Goal: Information Seeking & Learning: Learn about a topic

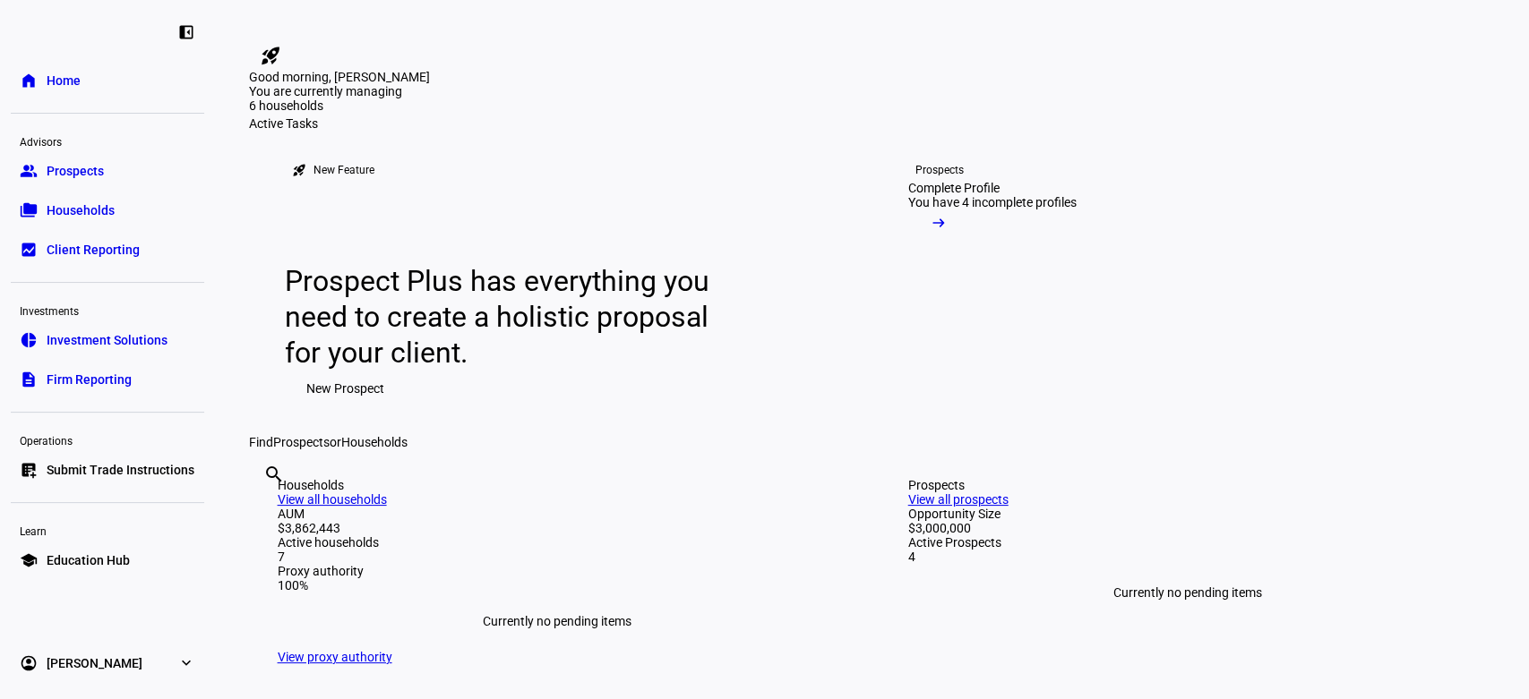
click at [132, 332] on span "Investment Solutions" at bounding box center [107, 340] width 121 height 18
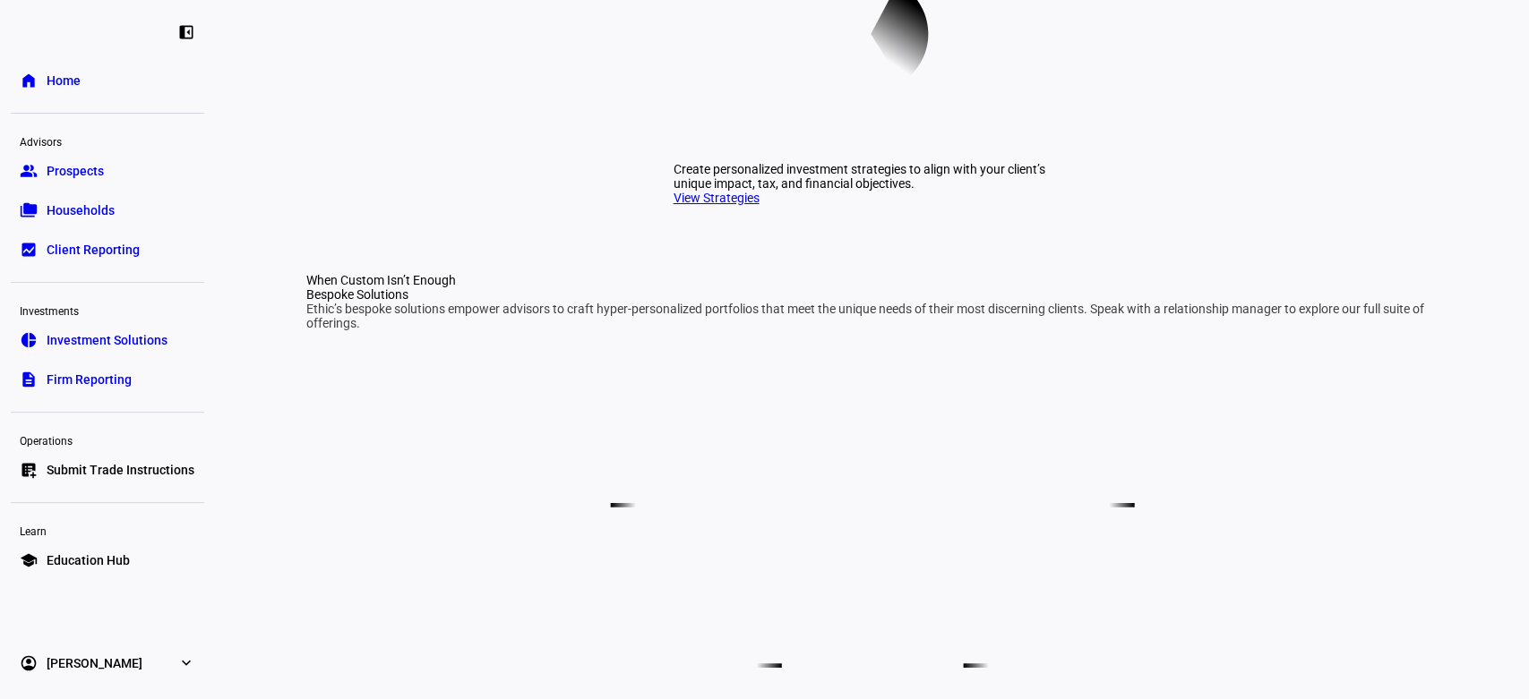
scroll to position [767, 0]
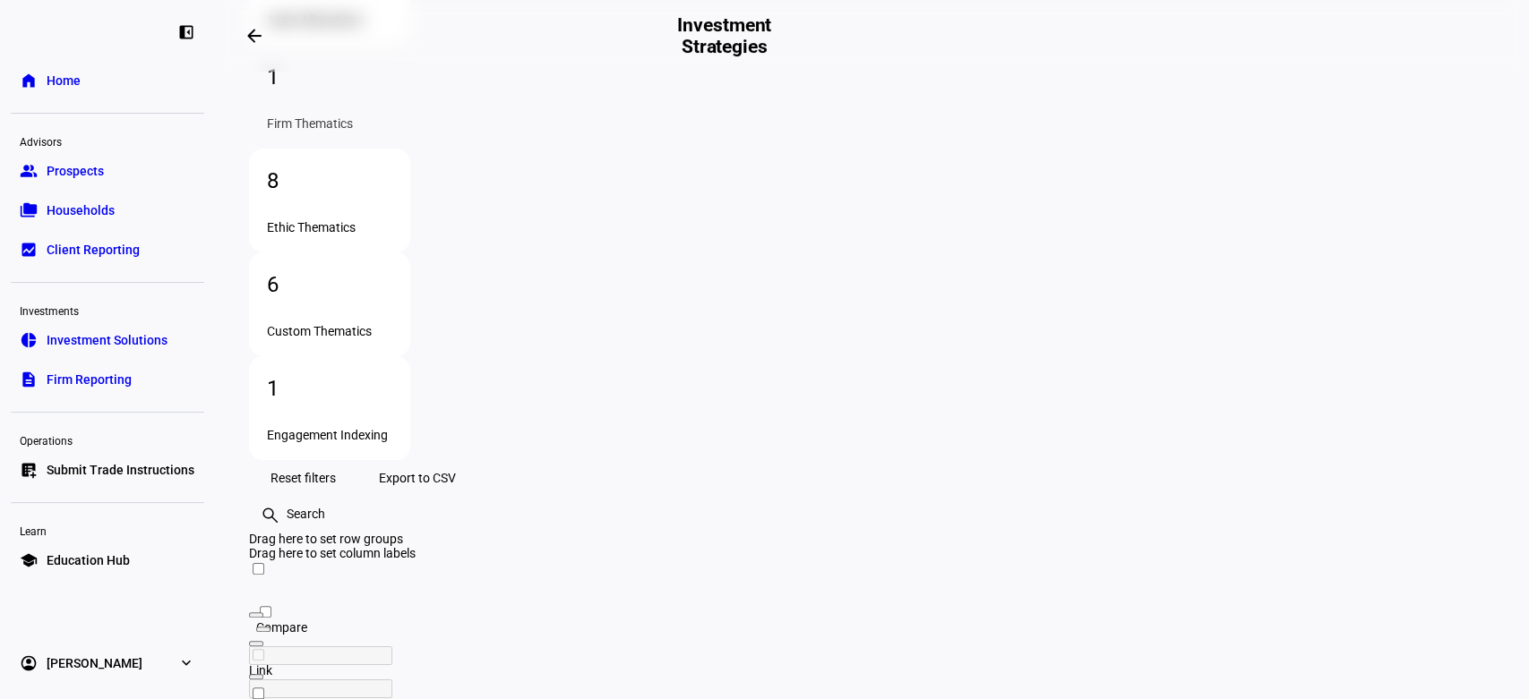
scroll to position [322, 0]
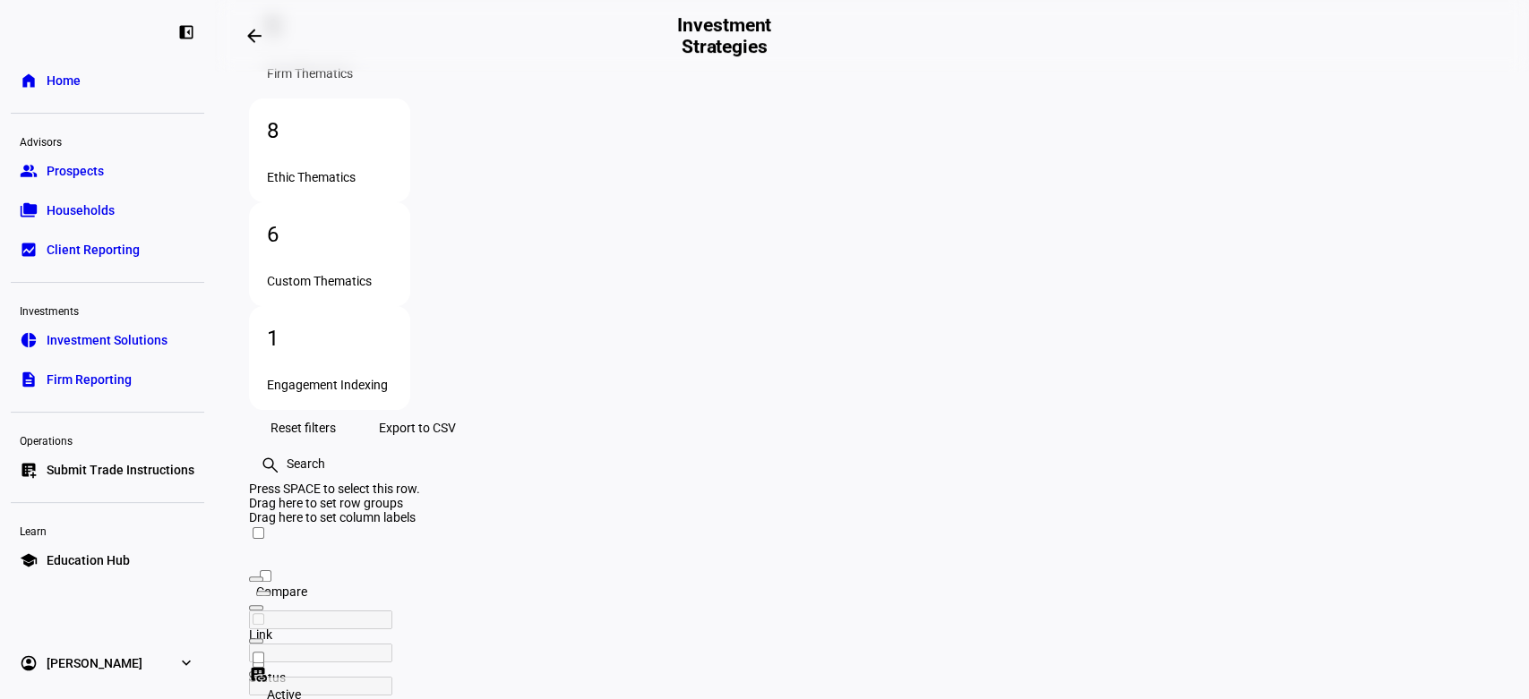
click at [891, 649] on div "dataset_linked Active Created with Highcharts 9.1.2 [PERSON_NAME] Impact Strate…" at bounding box center [1278, 668] width 2058 height 38
